Goal: Communication & Community: Participate in discussion

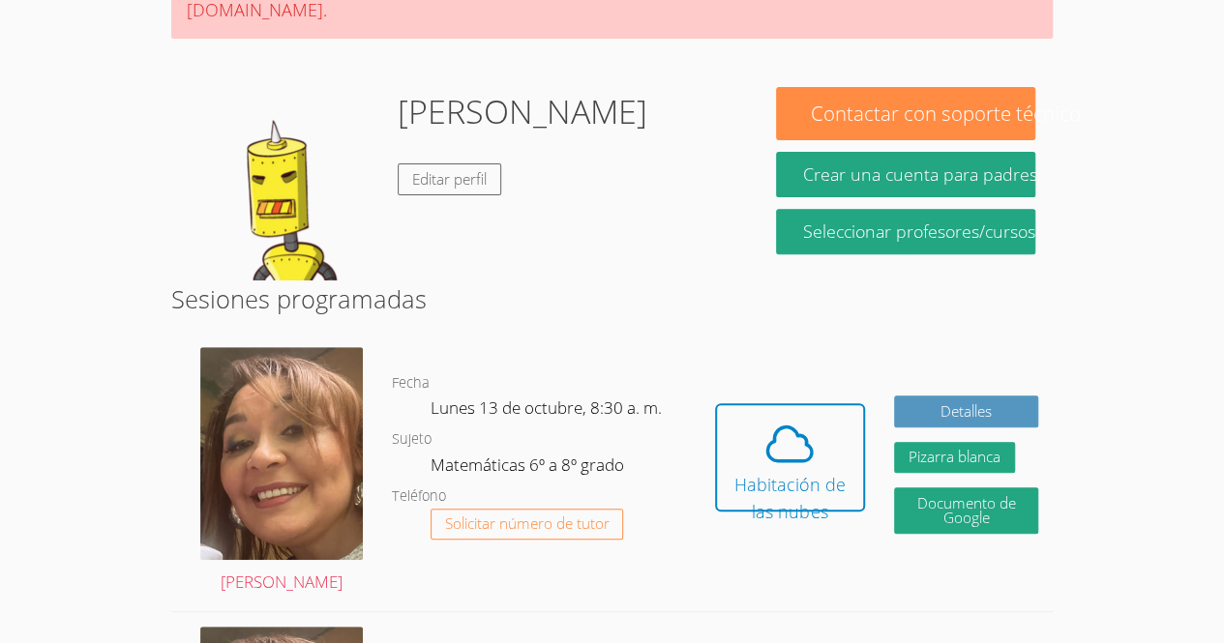
scroll to position [272, 0]
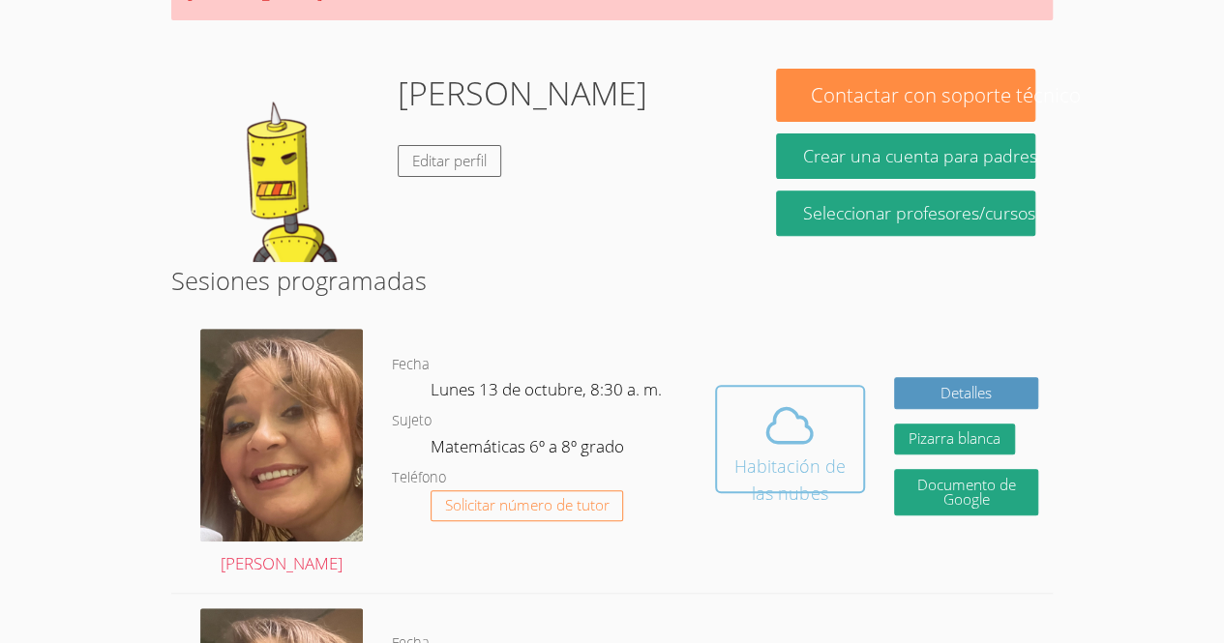
click at [788, 455] on font "Habitación de las nubes" at bounding box center [789, 480] width 111 height 50
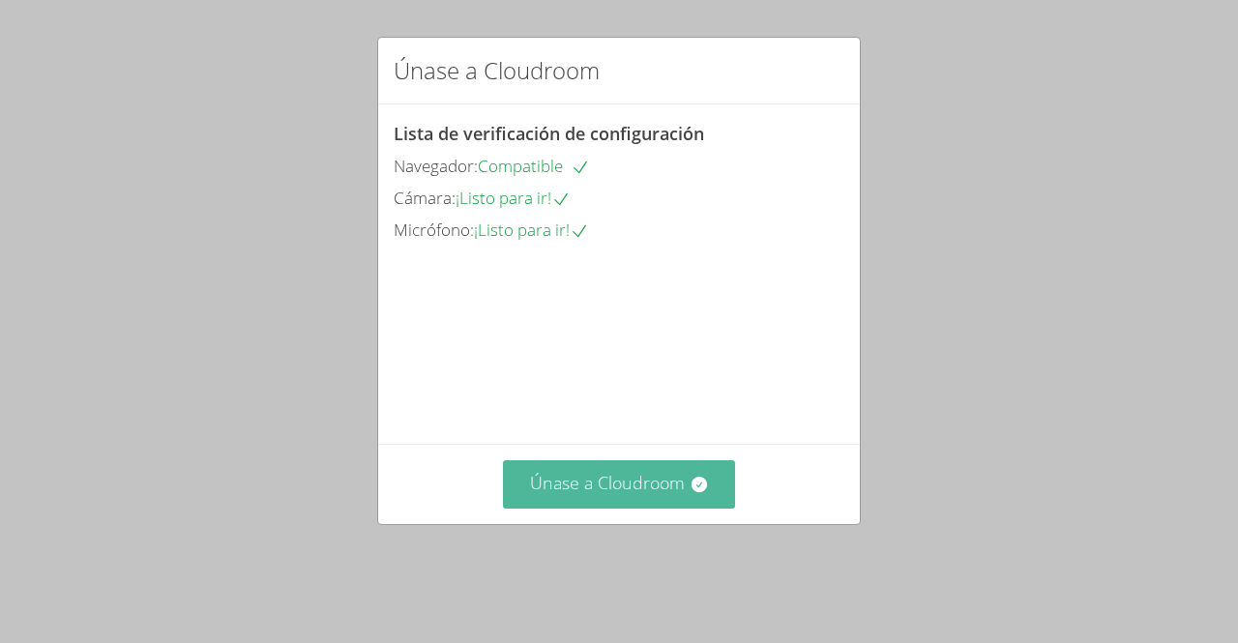
click at [656, 494] on font "Únase a Cloudroom" at bounding box center [607, 482] width 155 height 23
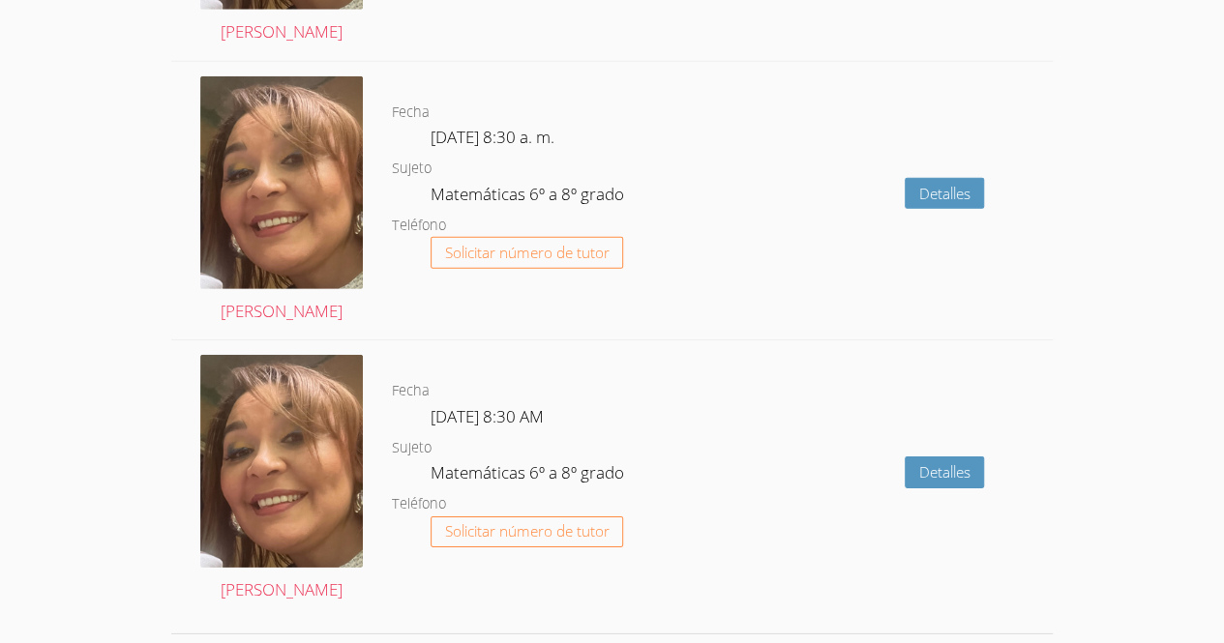
scroll to position [3037, 0]
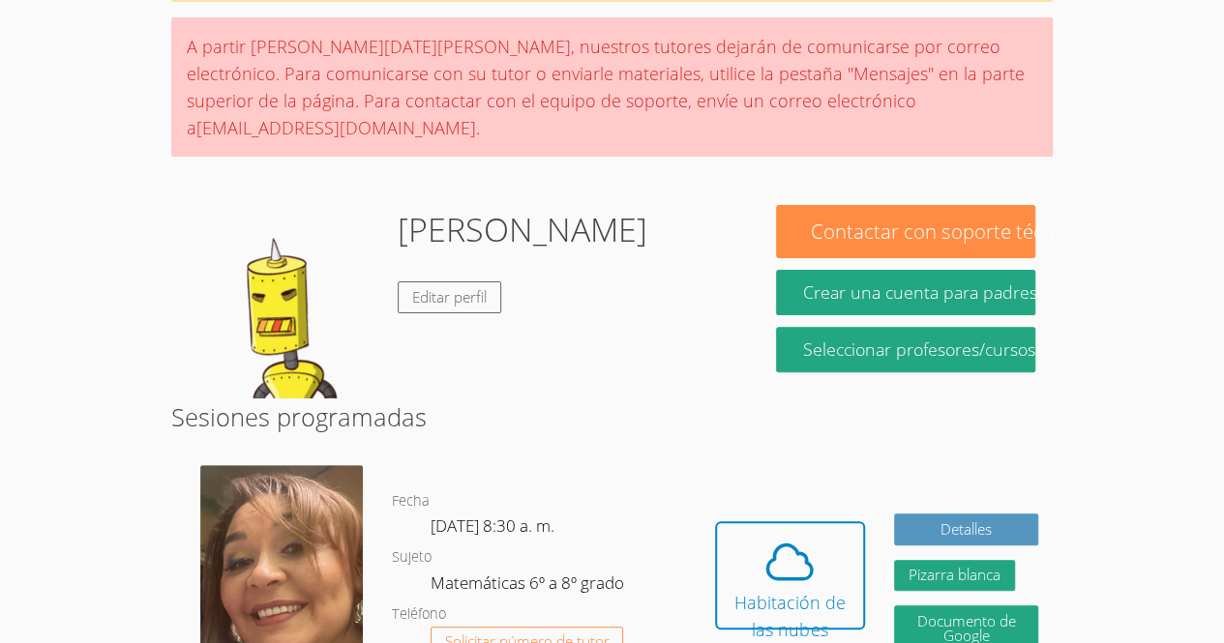
scroll to position [0, 0]
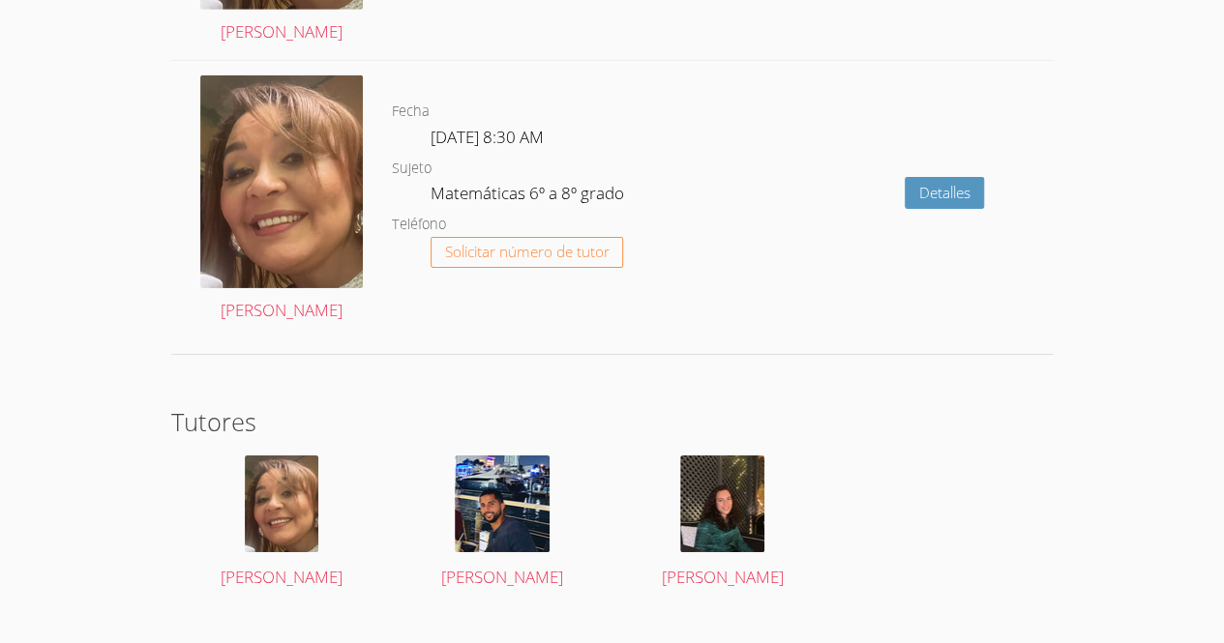
click at [1018, 449] on section "Tutores Michelle Rodríguez Freddy Andújar Jihad Delbani" at bounding box center [611, 503] width 881 height 200
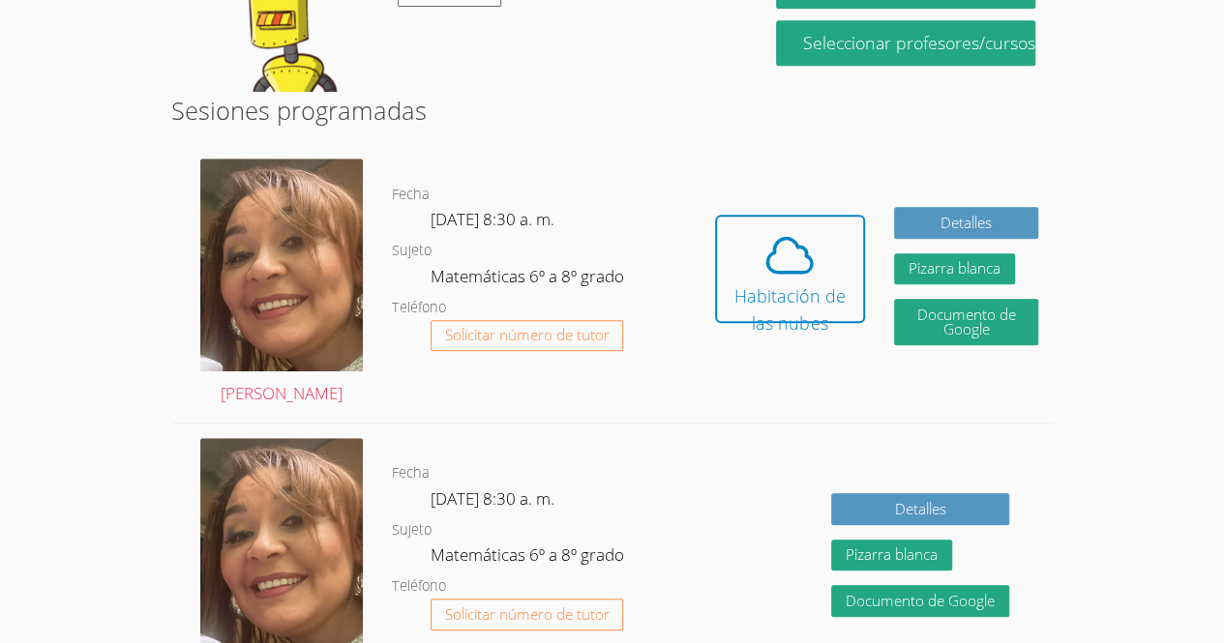
scroll to position [440, 0]
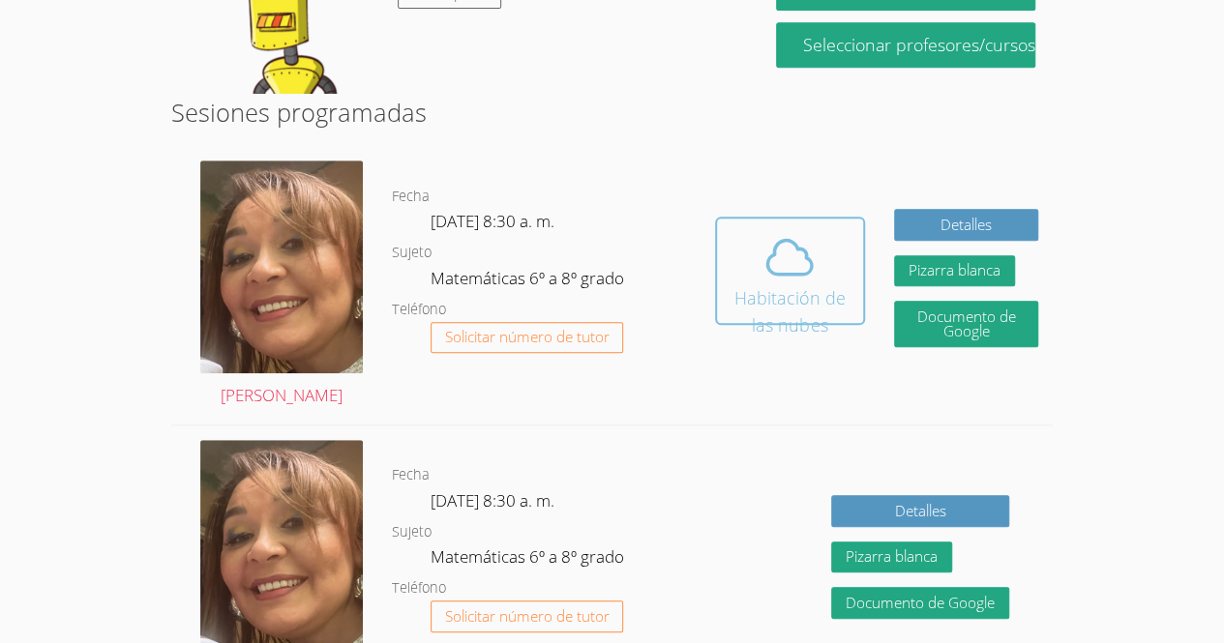
click at [789, 236] on icon at bounding box center [789, 257] width 54 height 54
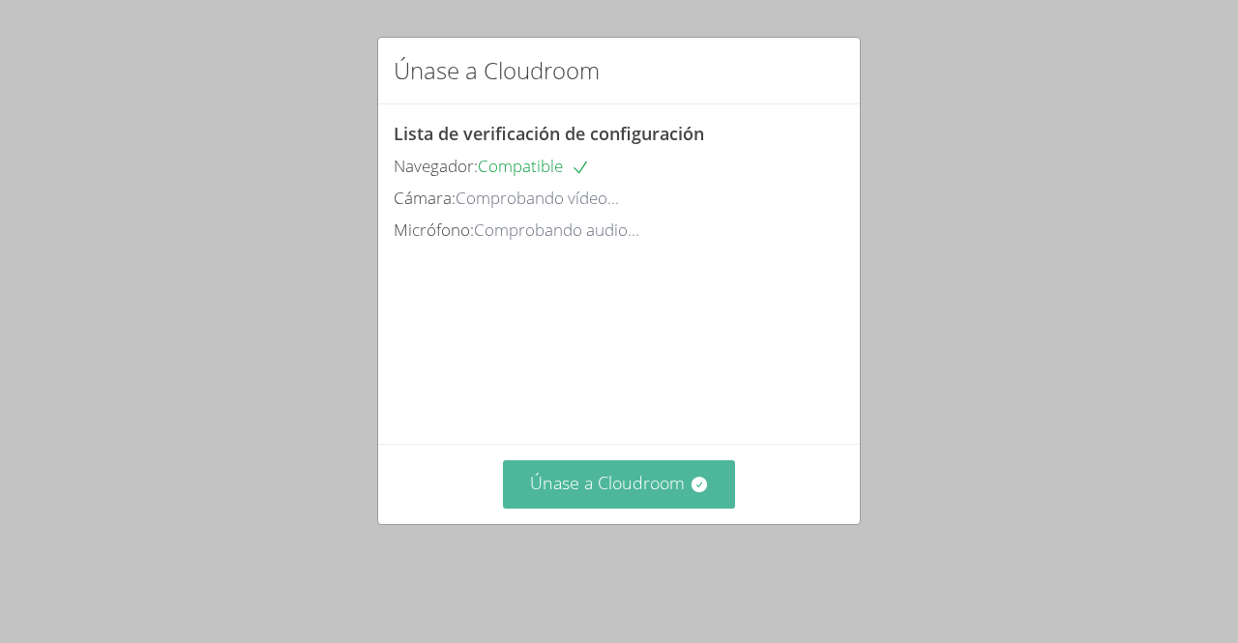
click at [591, 508] on button "Únase a Cloudroom" at bounding box center [619, 484] width 233 height 47
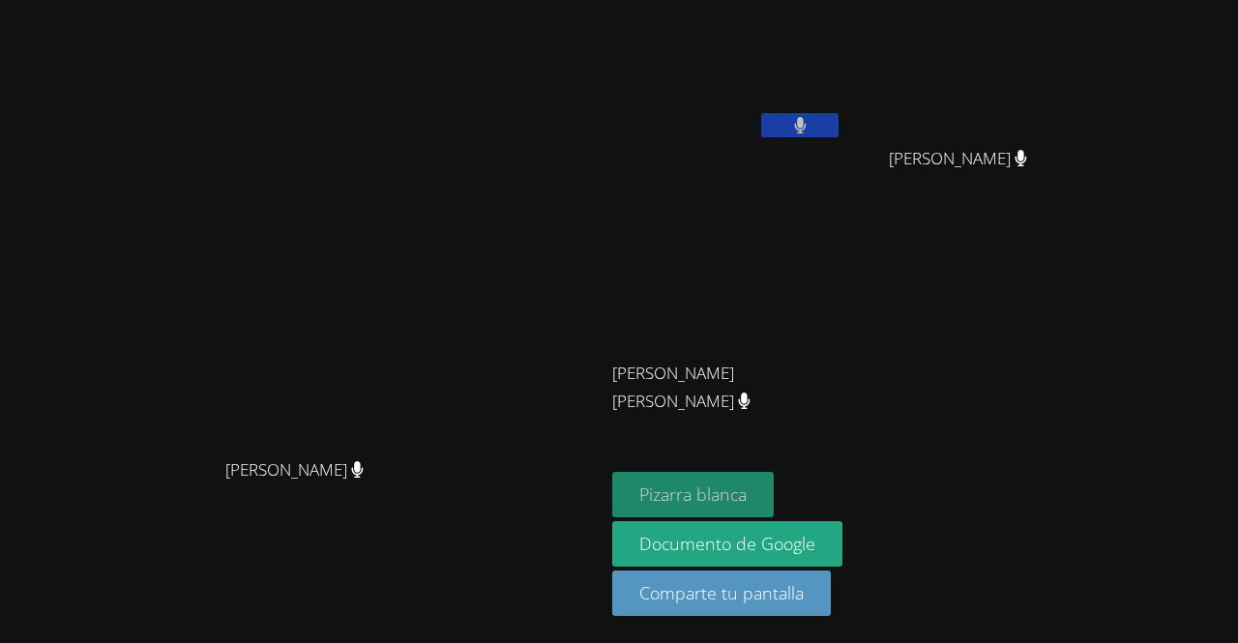
click at [685, 493] on font "Pizarra blanca" at bounding box center [692, 494] width 107 height 23
click at [839, 116] on button at bounding box center [799, 125] width 77 height 24
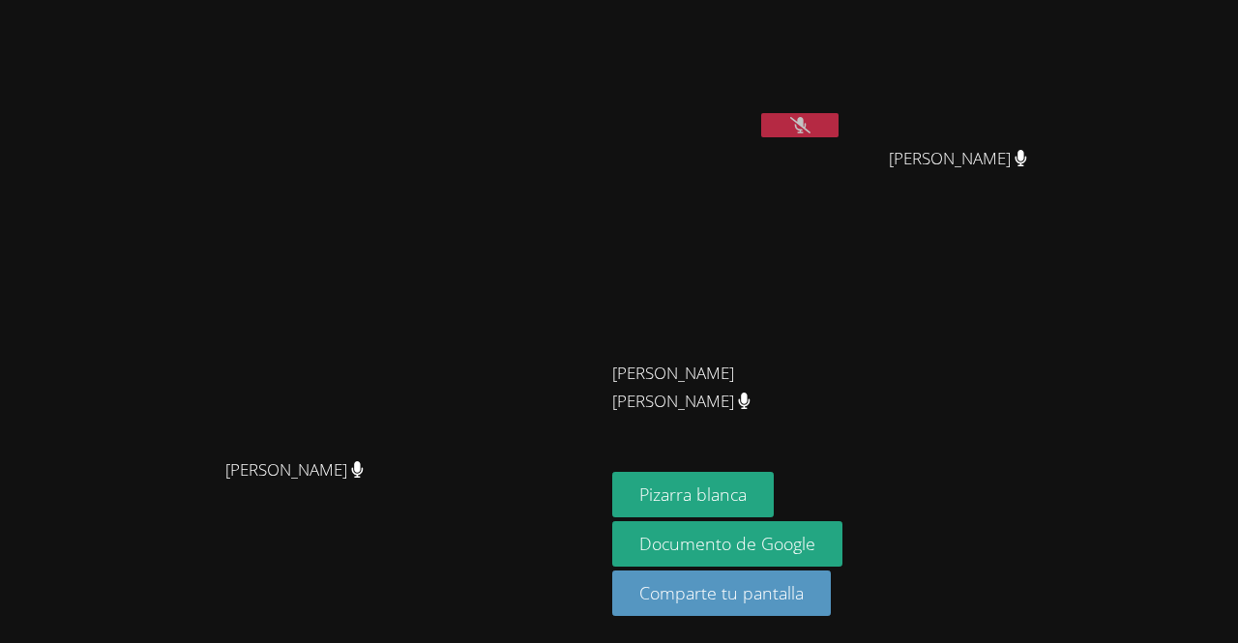
click at [811, 128] on icon at bounding box center [800, 125] width 20 height 16
click at [807, 129] on icon at bounding box center [800, 125] width 13 height 16
click at [811, 129] on icon at bounding box center [800, 125] width 20 height 16
click at [807, 129] on icon at bounding box center [800, 125] width 13 height 16
click at [811, 129] on icon at bounding box center [800, 125] width 20 height 16
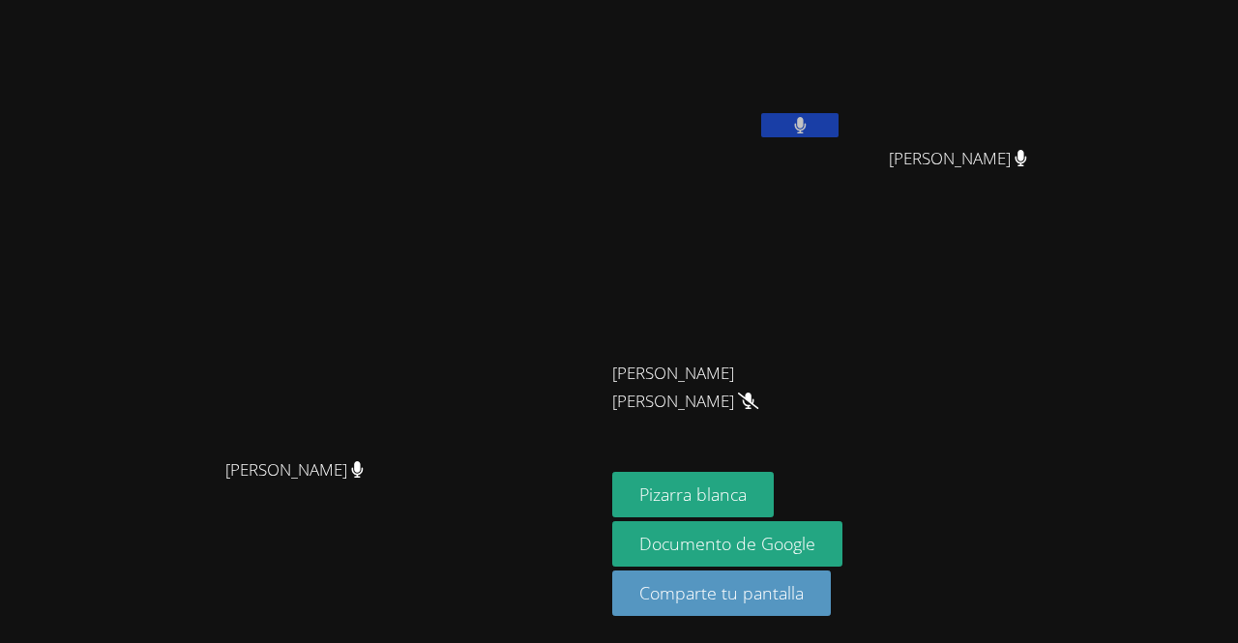
click at [839, 123] on button at bounding box center [799, 125] width 77 height 24
click at [839, 129] on button at bounding box center [799, 125] width 77 height 24
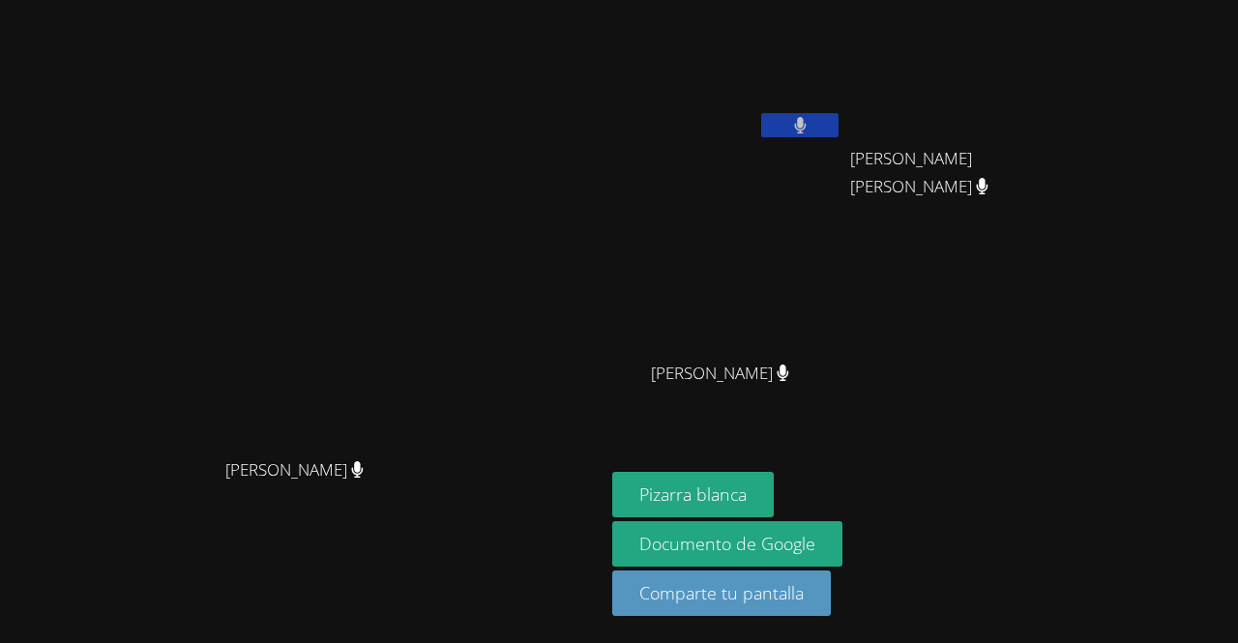
click at [839, 133] on button at bounding box center [799, 125] width 77 height 24
click at [811, 122] on icon at bounding box center [800, 125] width 20 height 16
click at [806, 124] on icon at bounding box center [800, 125] width 12 height 16
click at [811, 128] on icon at bounding box center [800, 125] width 20 height 16
click at [807, 122] on icon at bounding box center [800, 125] width 13 height 16
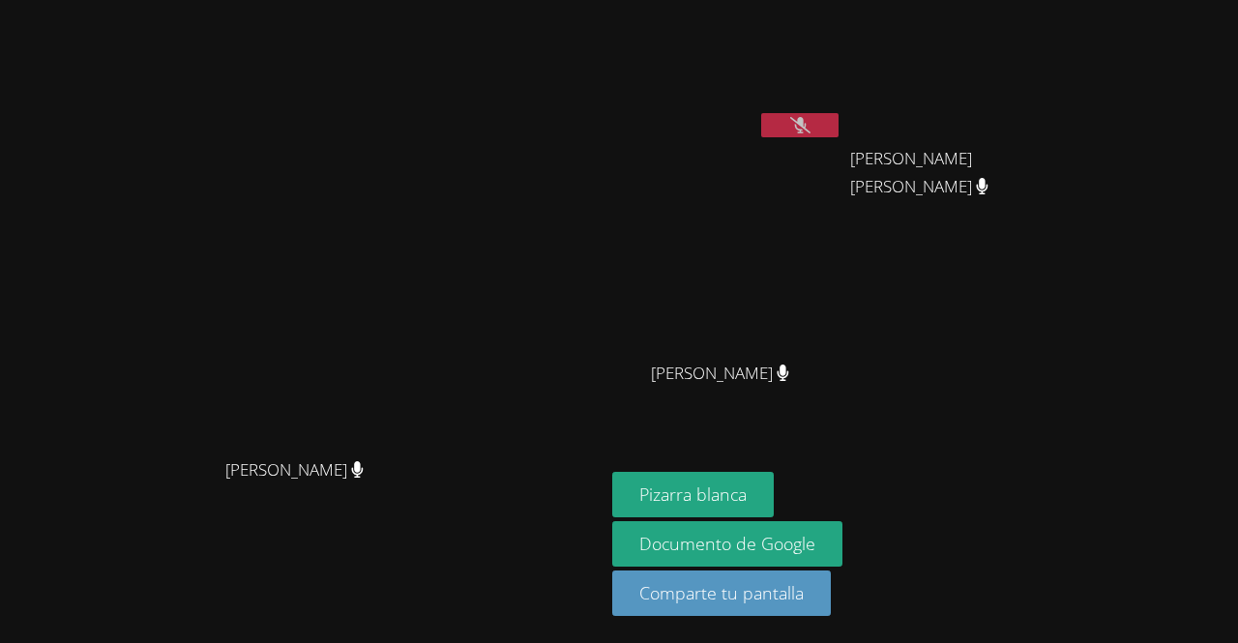
click at [811, 122] on icon at bounding box center [800, 125] width 20 height 16
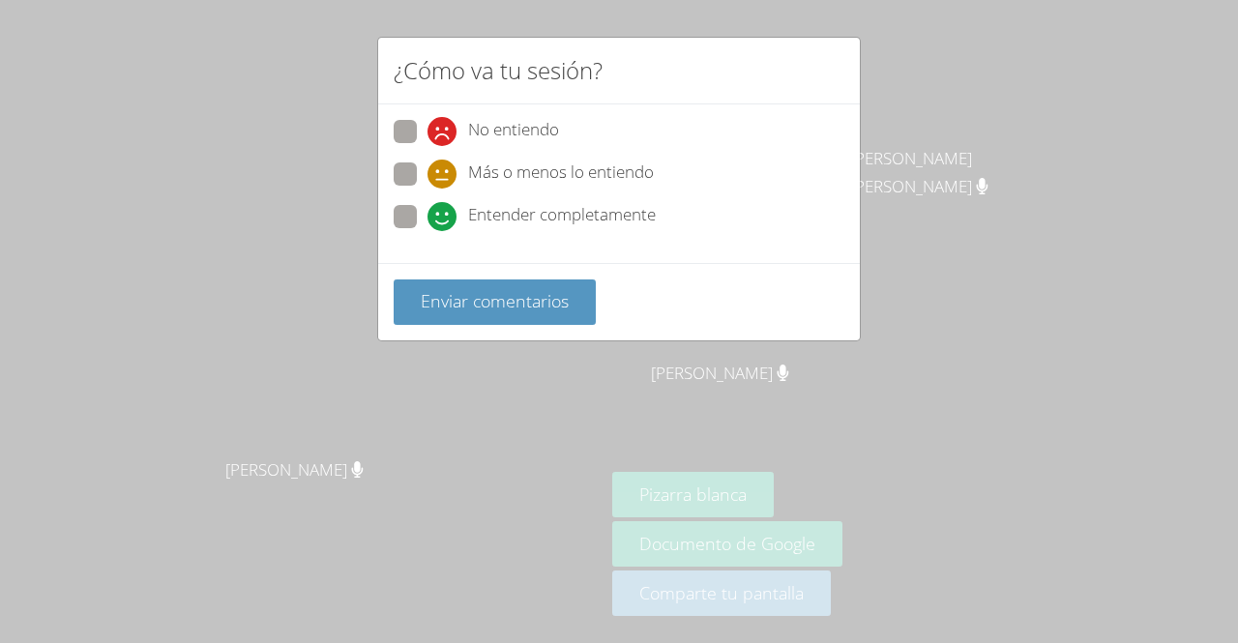
click at [428, 231] on span at bounding box center [428, 231] width 0 height 0
click at [428, 222] on input "Entender completamente" at bounding box center [436, 213] width 16 height 16
radio input "true"
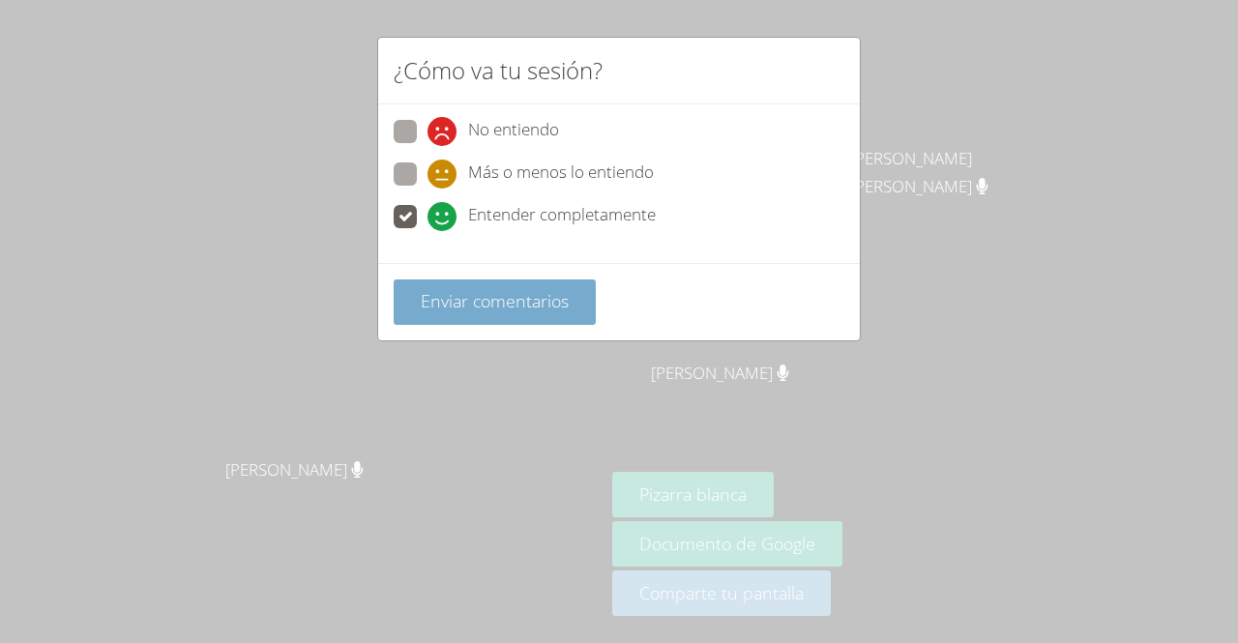
click at [428, 297] on font "Enviar comentarios" at bounding box center [495, 300] width 148 height 23
